Goal: Book appointment/travel/reservation

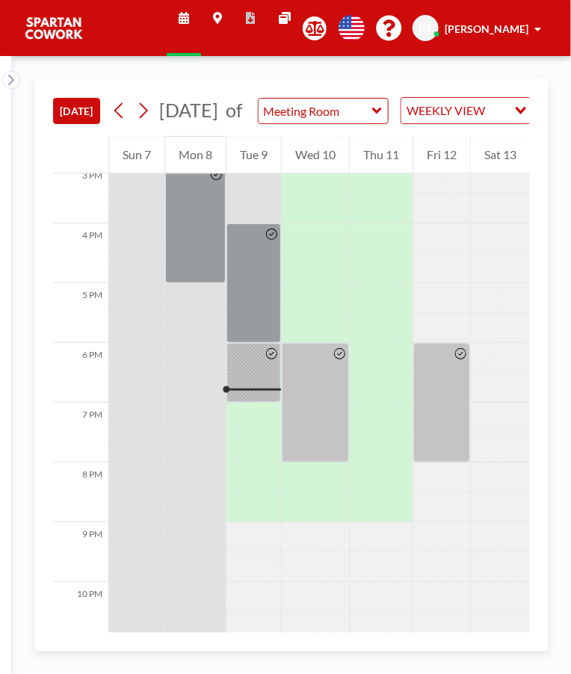
scroll to position [923, 0]
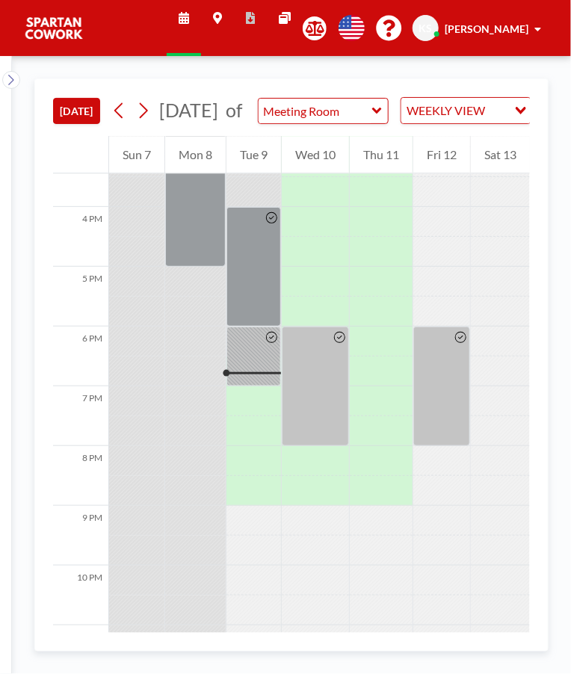
click at [439, 381] on div at bounding box center [441, 387] width 57 height 120
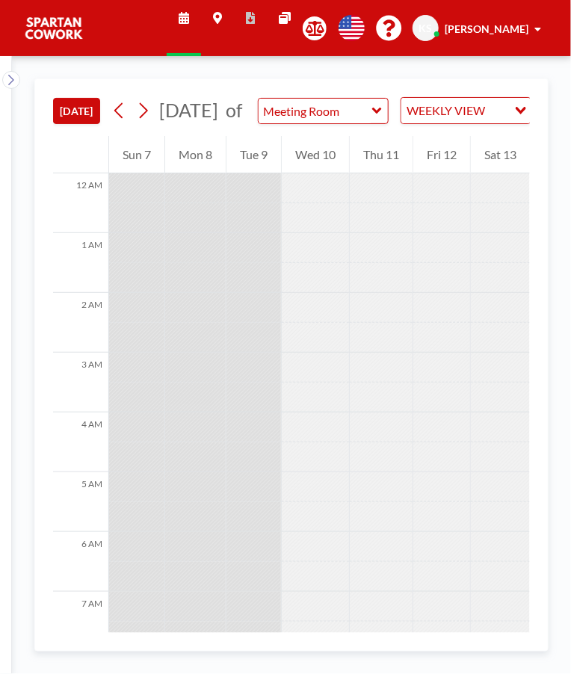
scroll to position [923, 0]
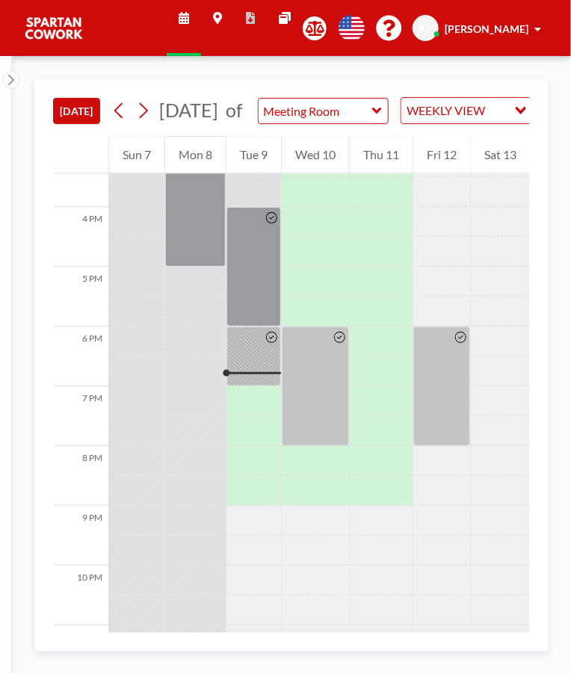
click at [247, 374] on div at bounding box center [253, 357] width 55 height 60
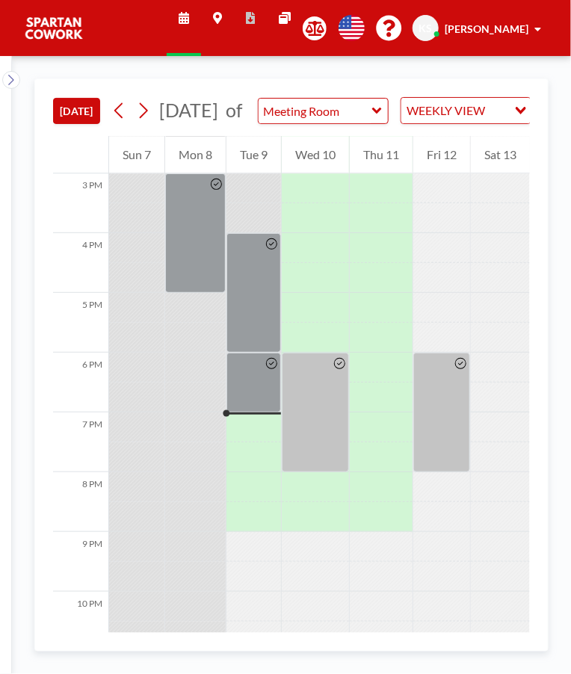
scroll to position [923, 0]
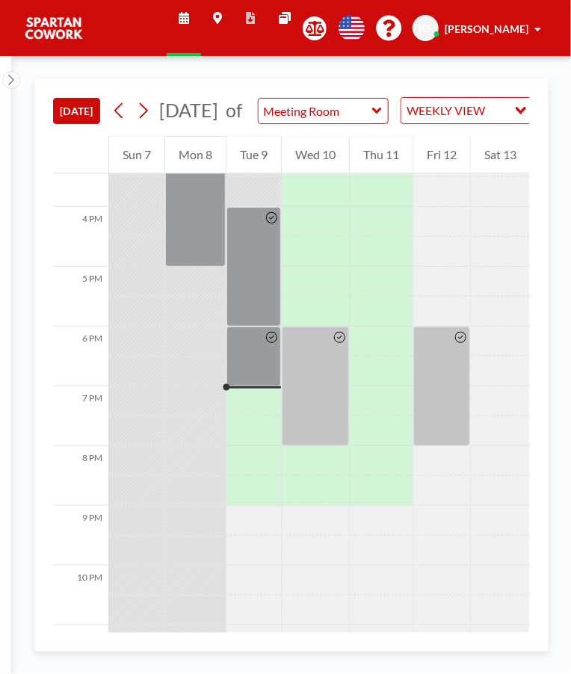
click at [450, 392] on div at bounding box center [441, 387] width 57 height 120
